Goal: Use online tool/utility: Use online tool/utility

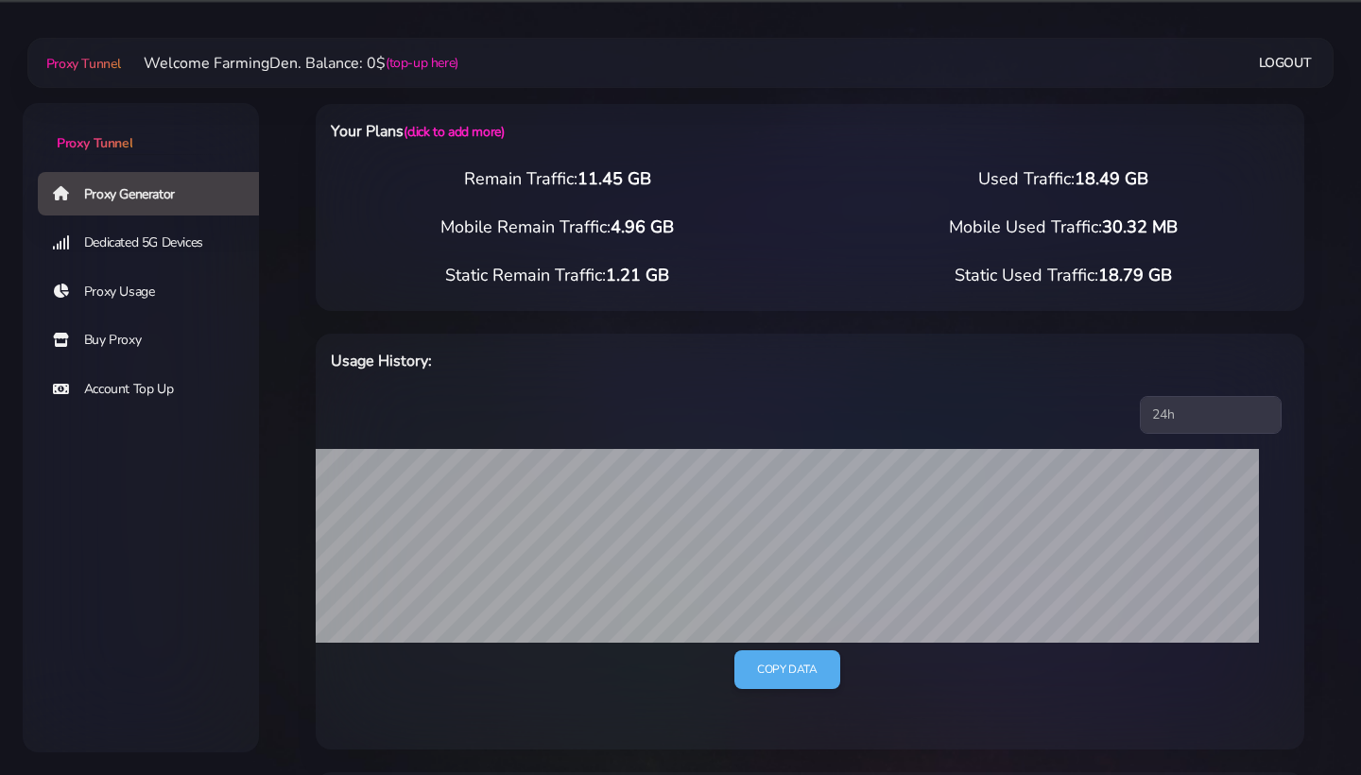
select select "US"
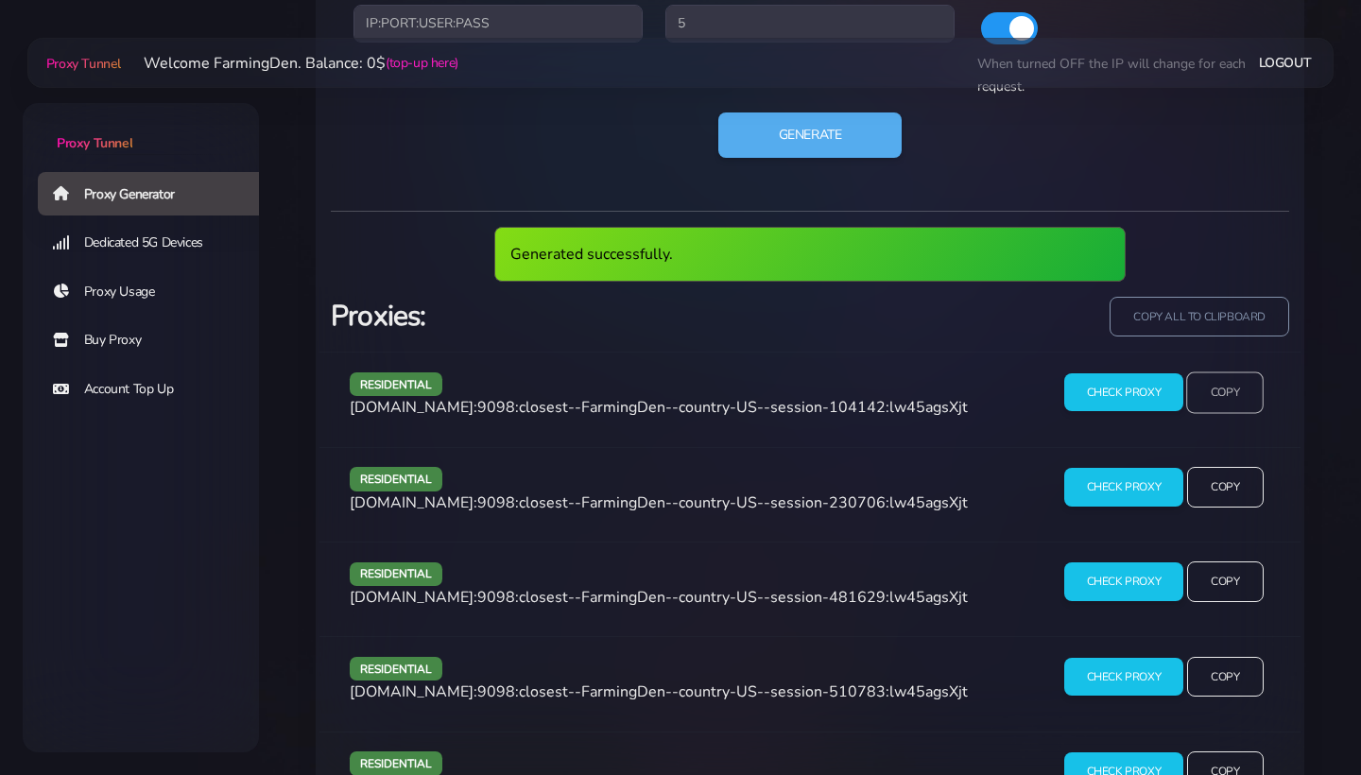
click at [1226, 384] on input "Copy" at bounding box center [1225, 392] width 78 height 42
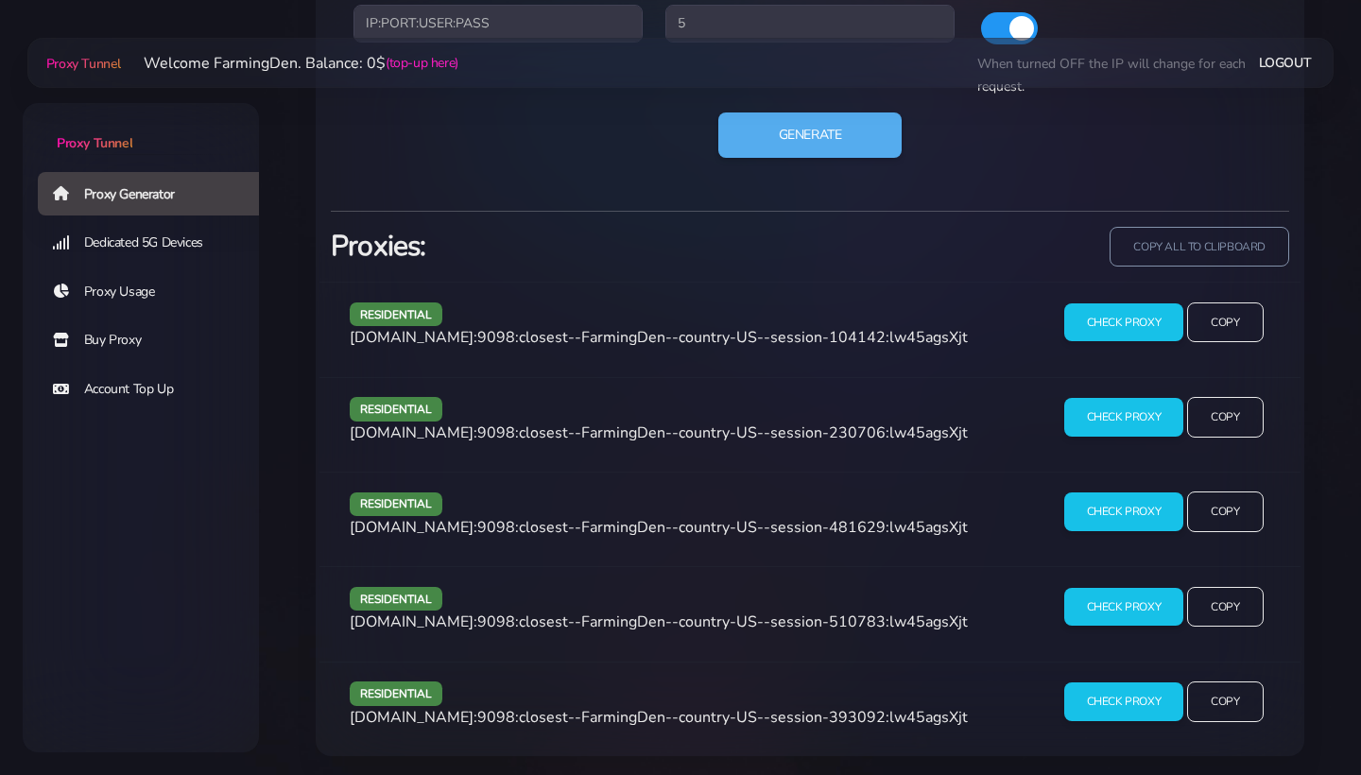
click at [828, 164] on div "Generate" at bounding box center [810, 142] width 936 height 60
click at [820, 125] on button "Generate" at bounding box center [810, 135] width 188 height 46
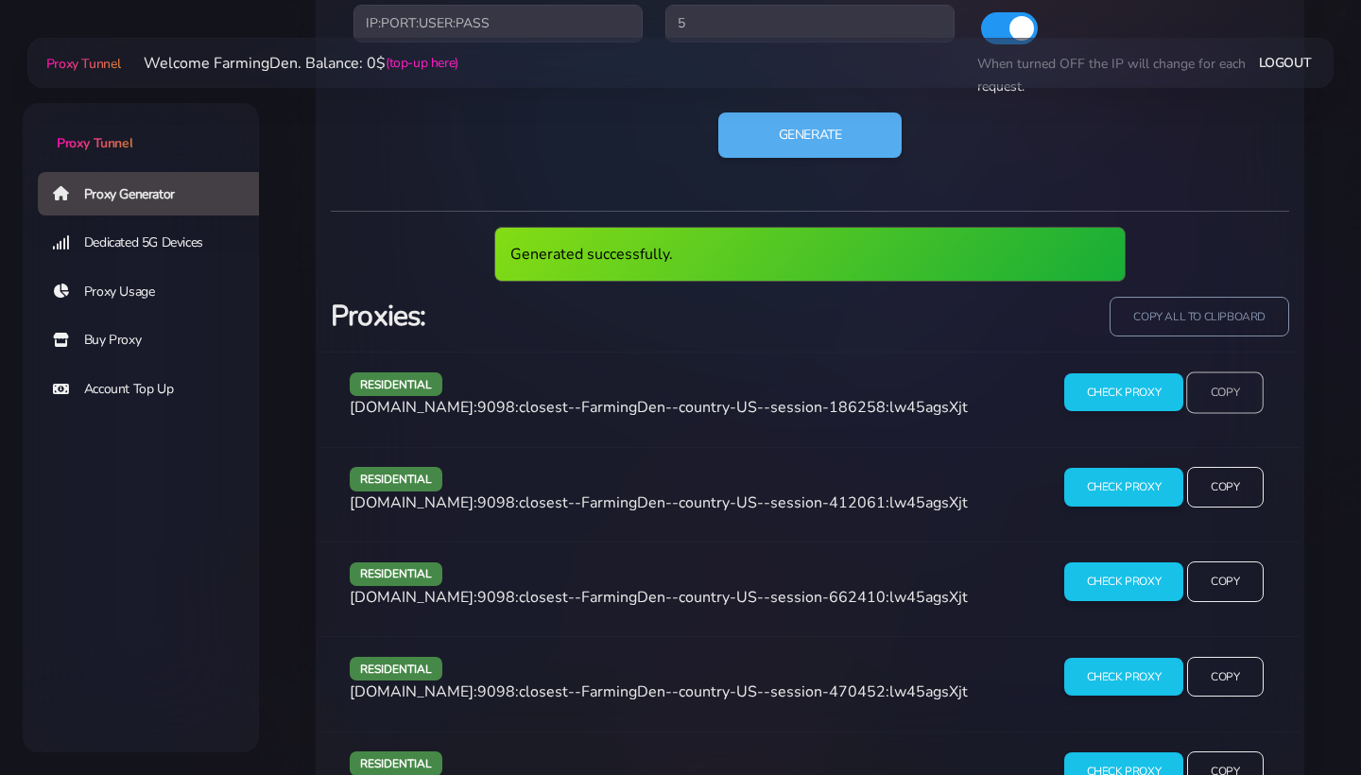
click at [1233, 407] on input "Copy" at bounding box center [1225, 392] width 78 height 42
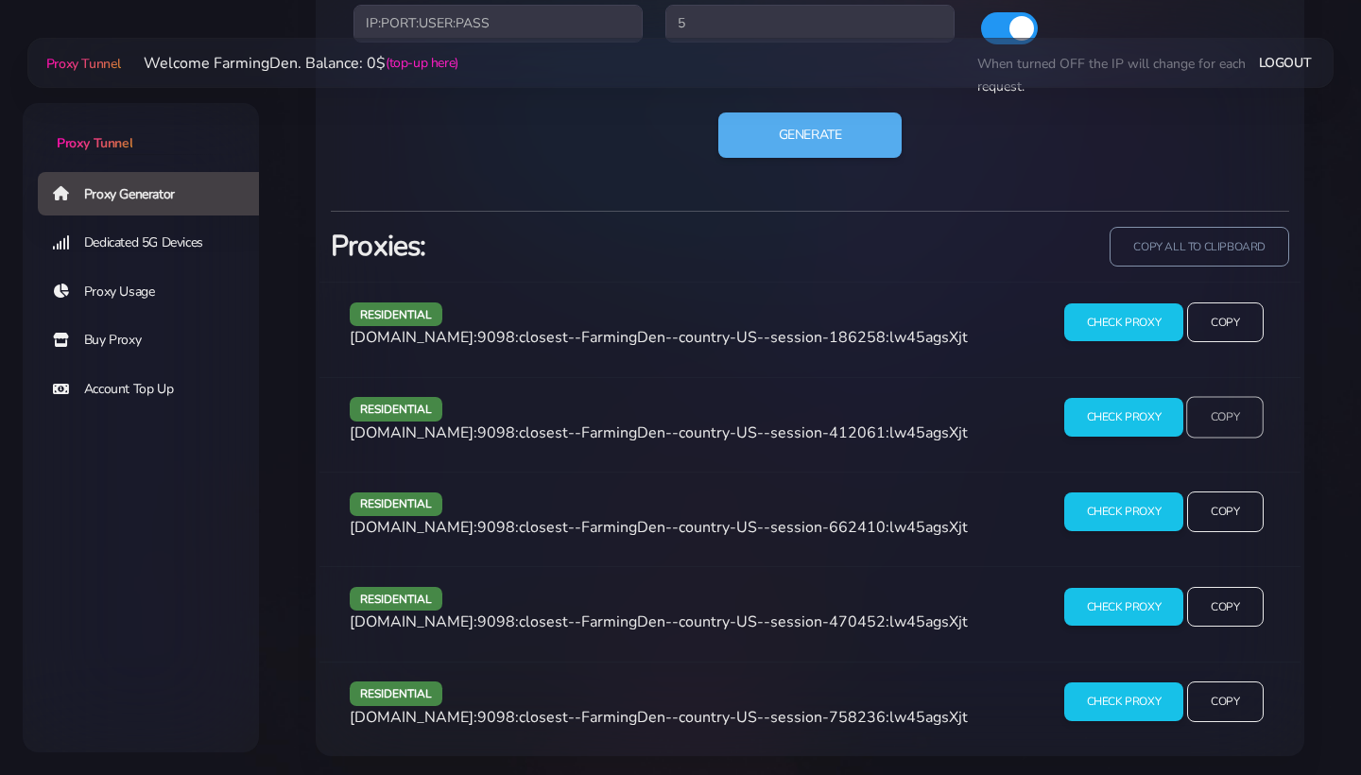
click at [1219, 407] on input "Copy" at bounding box center [1225, 418] width 78 height 42
click at [1229, 520] on input "Copy" at bounding box center [1225, 512] width 78 height 42
click at [1239, 593] on input "Copy" at bounding box center [1225, 607] width 78 height 42
click at [1215, 697] on input "Copy" at bounding box center [1225, 702] width 78 height 42
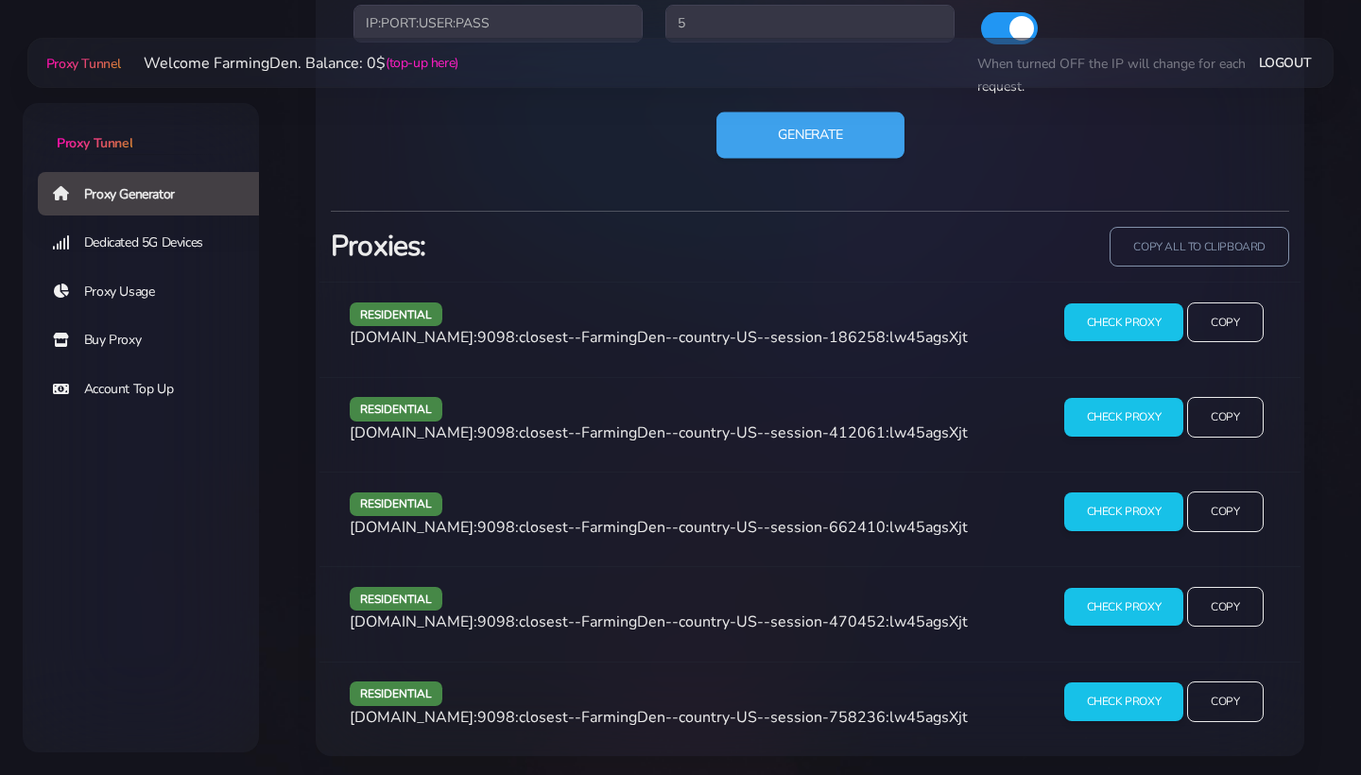
click at [797, 152] on button "Generate" at bounding box center [810, 135] width 188 height 46
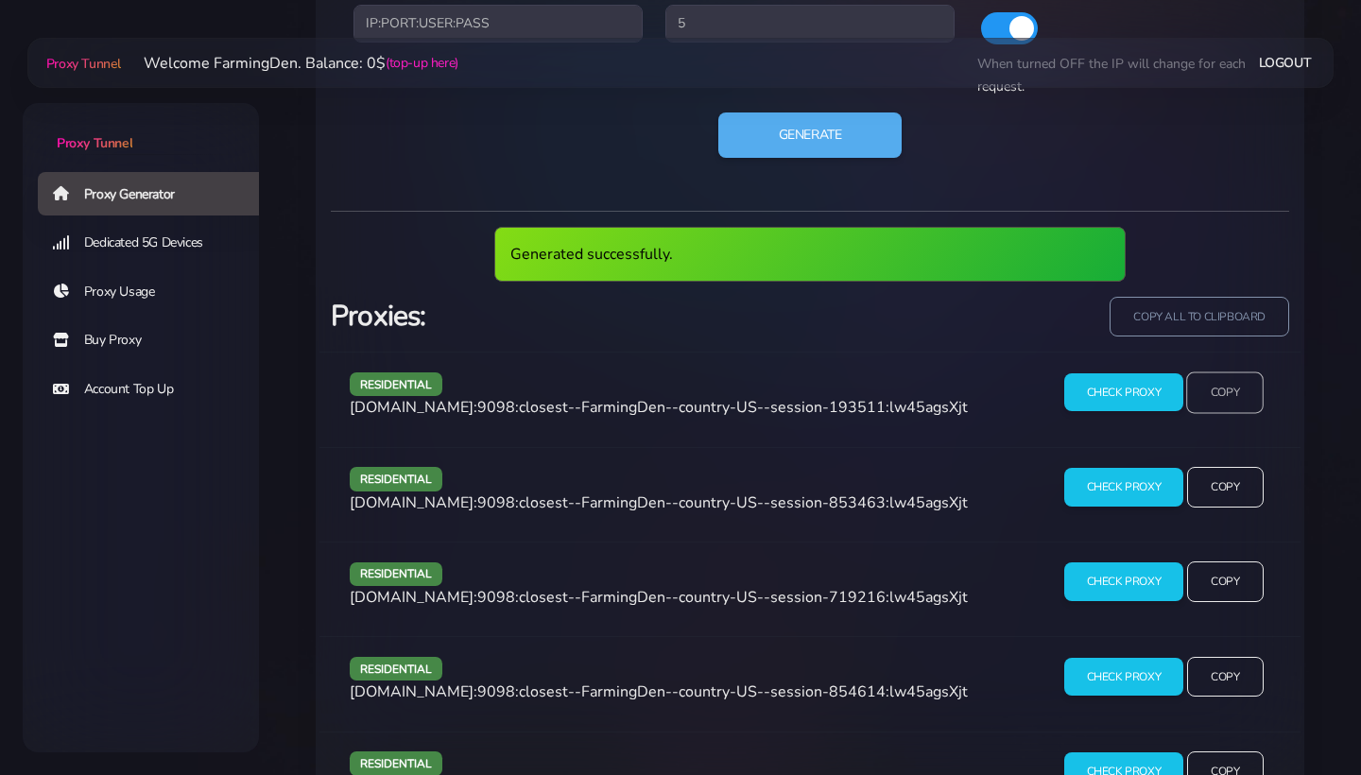
click at [1252, 388] on input "Copy" at bounding box center [1225, 392] width 78 height 42
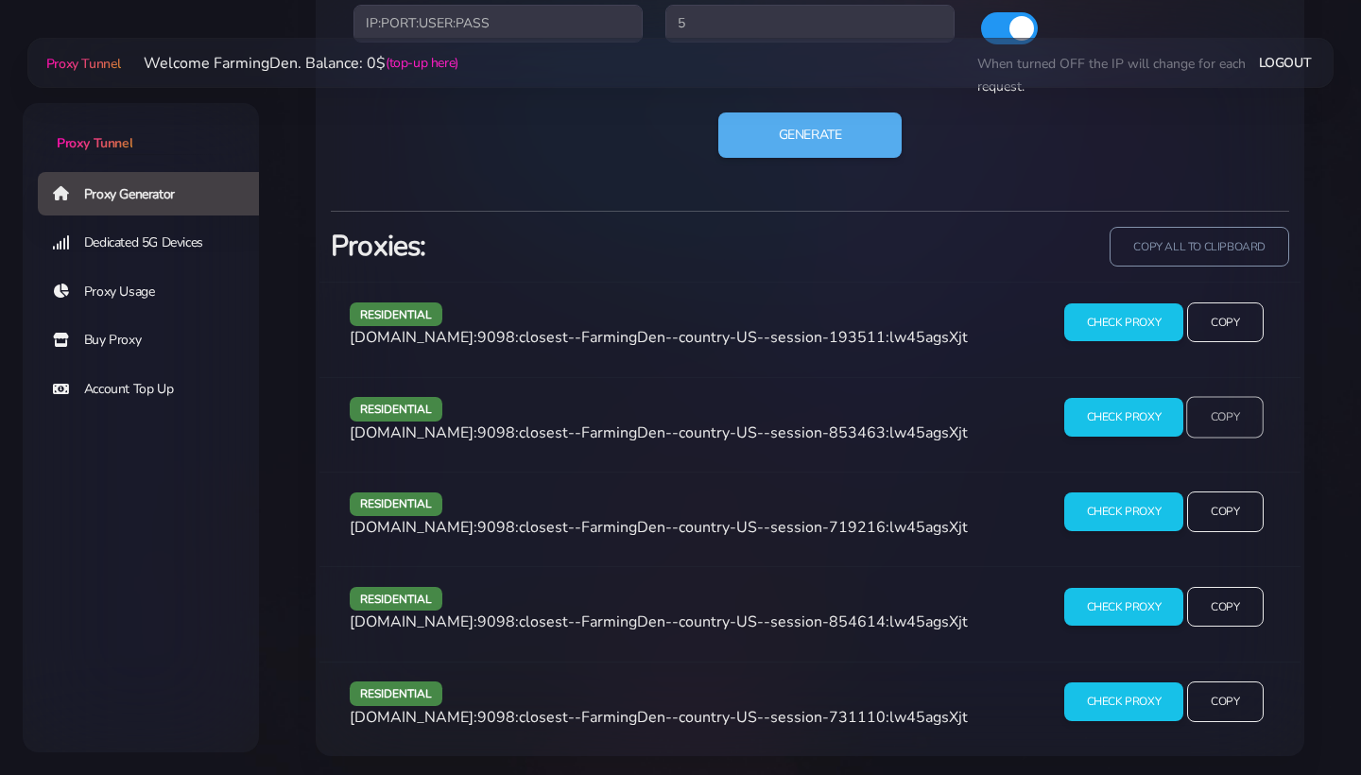
click at [1205, 405] on input "Copy" at bounding box center [1225, 418] width 78 height 42
click at [1248, 513] on input "Copy" at bounding box center [1225, 512] width 78 height 42
click at [874, 151] on button "Generate" at bounding box center [810, 135] width 188 height 46
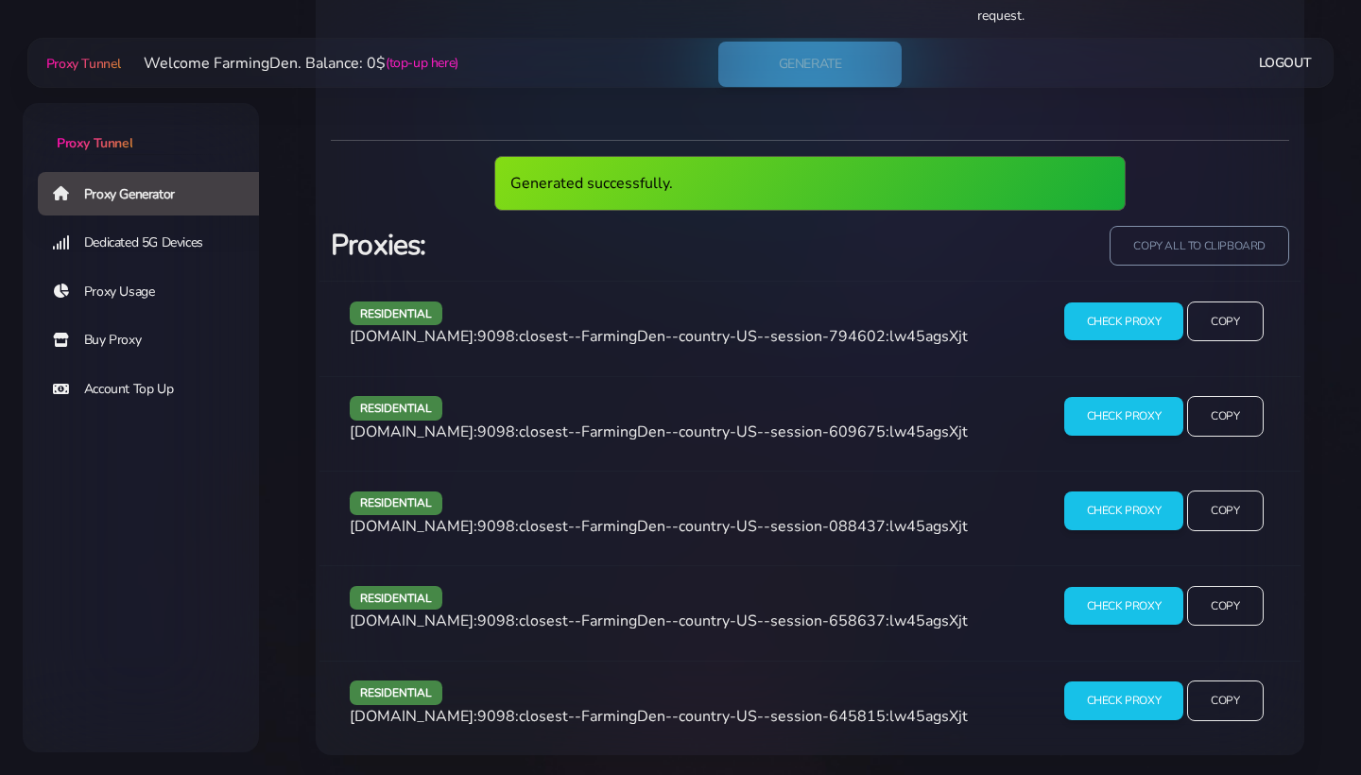
scroll to position [1252, 0]
click at [1227, 618] on input "Copy" at bounding box center [1225, 607] width 78 height 42
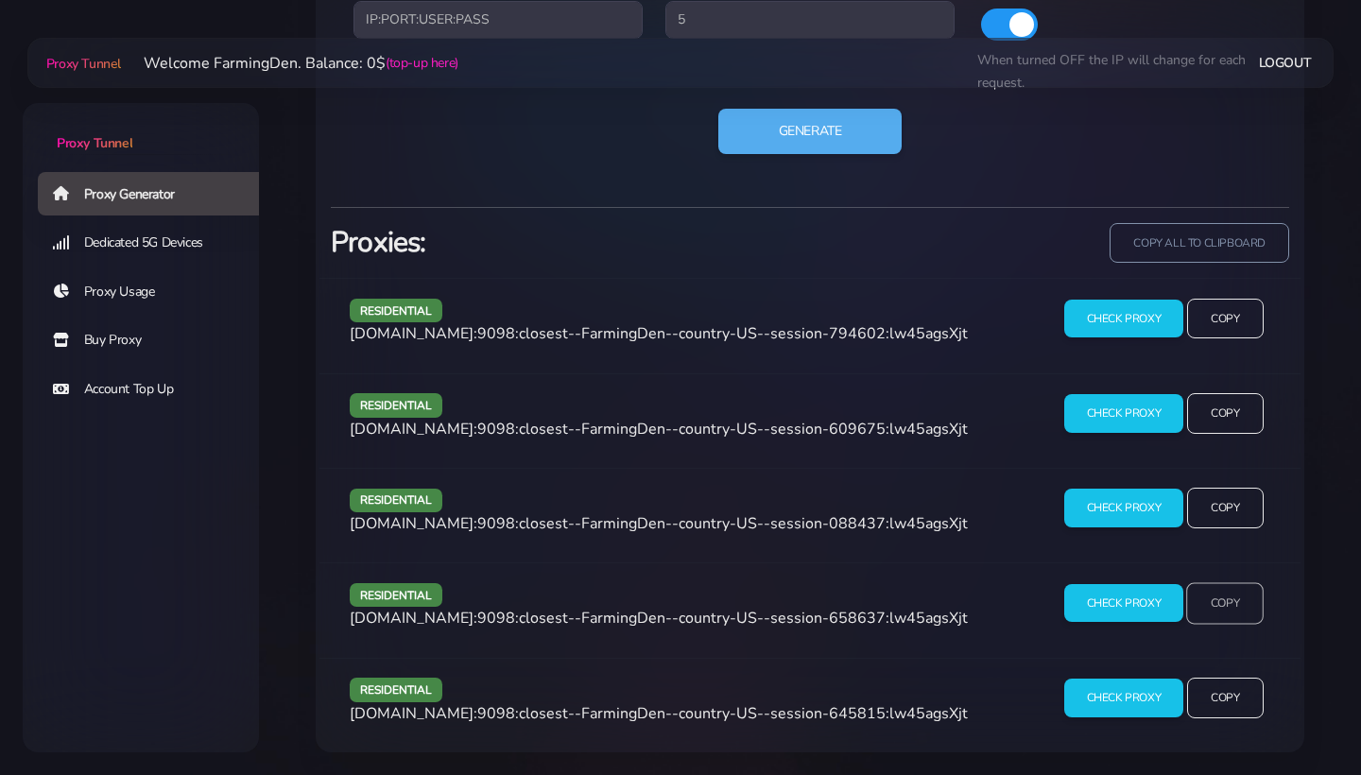
scroll to position [1182, 0]
